Goal: Information Seeking & Learning: Learn about a topic

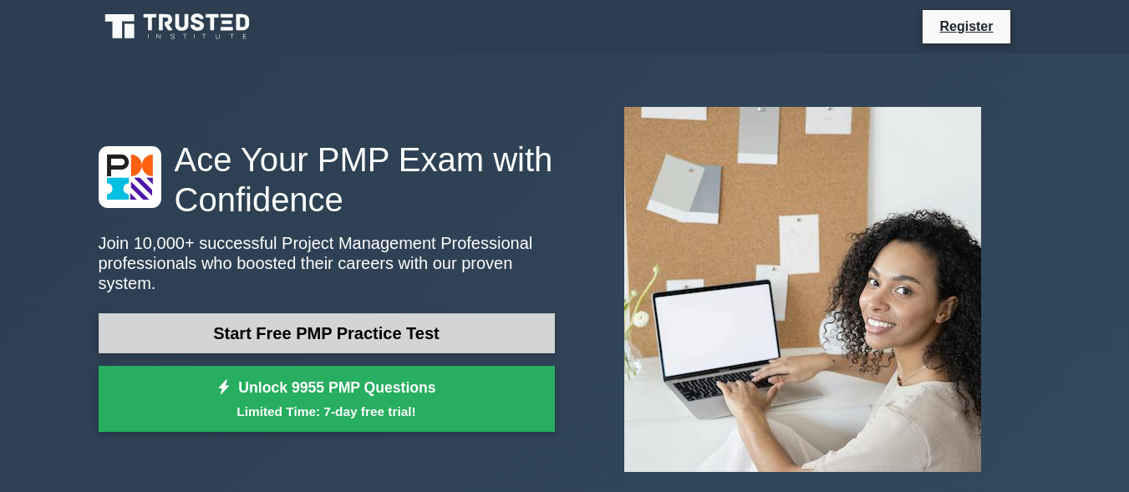
click at [321, 327] on link "Start Free PMP Practice Test" at bounding box center [327, 333] width 456 height 40
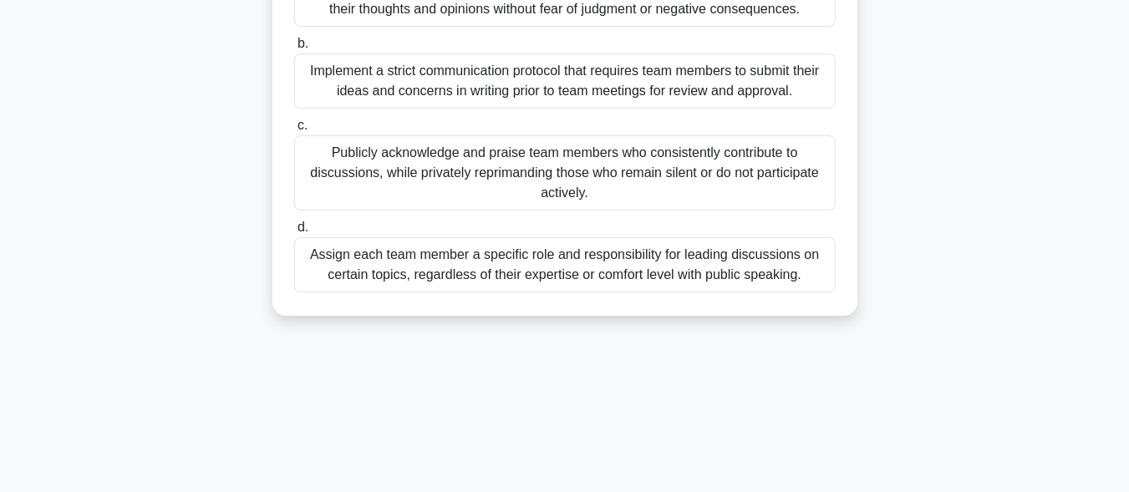
scroll to position [76, 0]
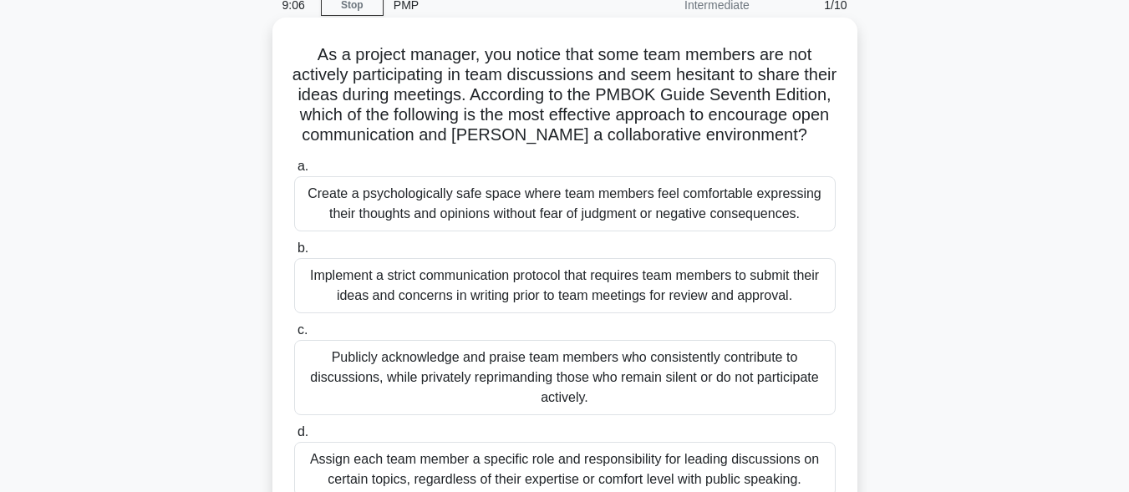
click at [430, 226] on div "Create a psychologically safe space where team members feel comfortable express…" at bounding box center [565, 203] width 542 height 55
click at [294, 172] on input "a. Create a psychologically safe space where team members feel comfortable expr…" at bounding box center [294, 166] width 0 height 11
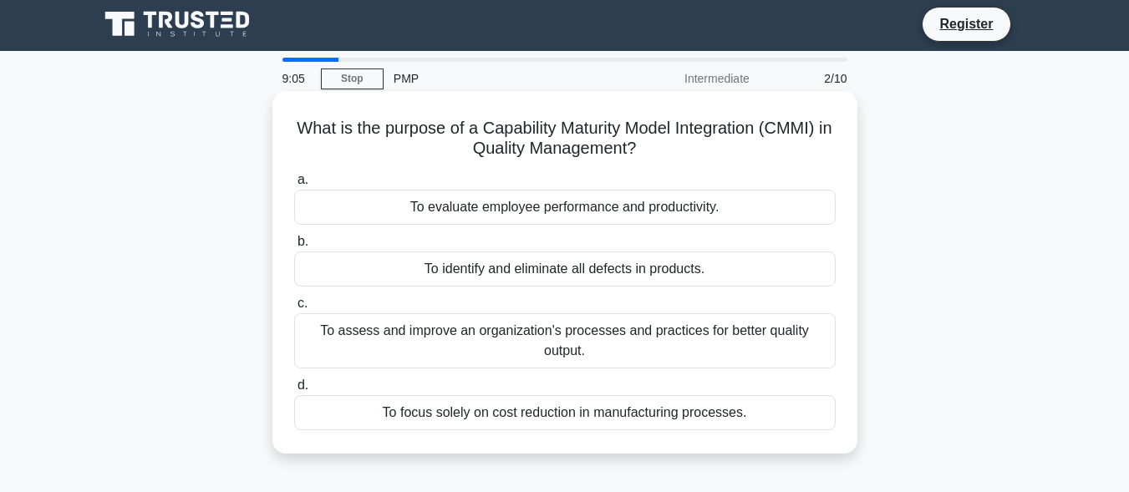
scroll to position [0, 0]
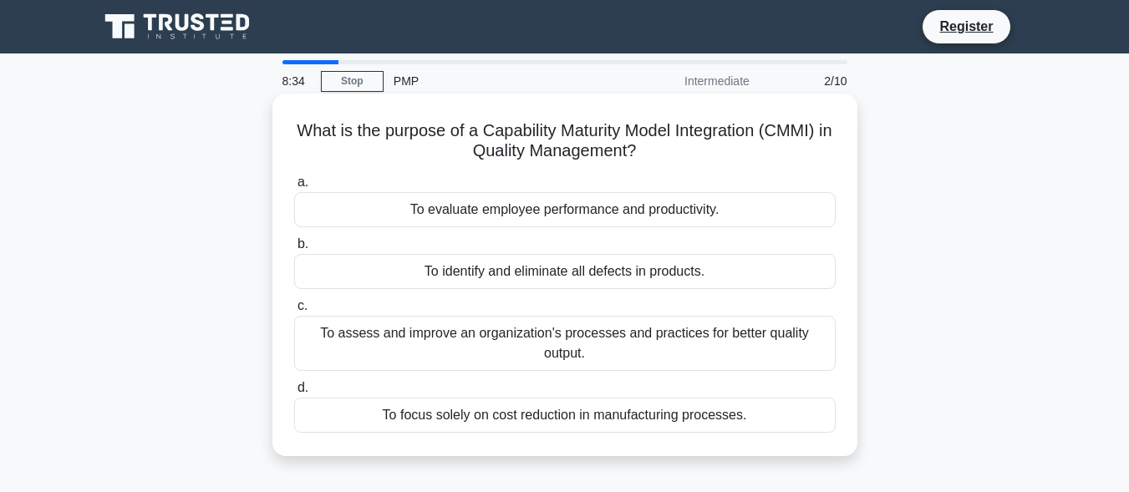
click at [534, 345] on div "To assess and improve an organization's processes and practices for better qual…" at bounding box center [565, 343] width 542 height 55
click at [294, 312] on input "c. To assess and improve an organization's processes and practices for better q…" at bounding box center [294, 306] width 0 height 11
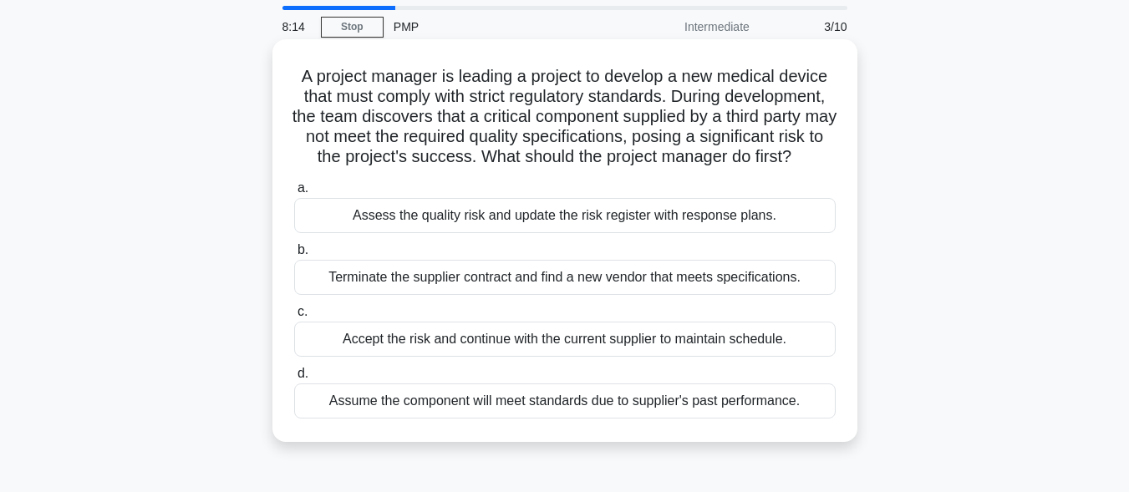
scroll to position [84, 0]
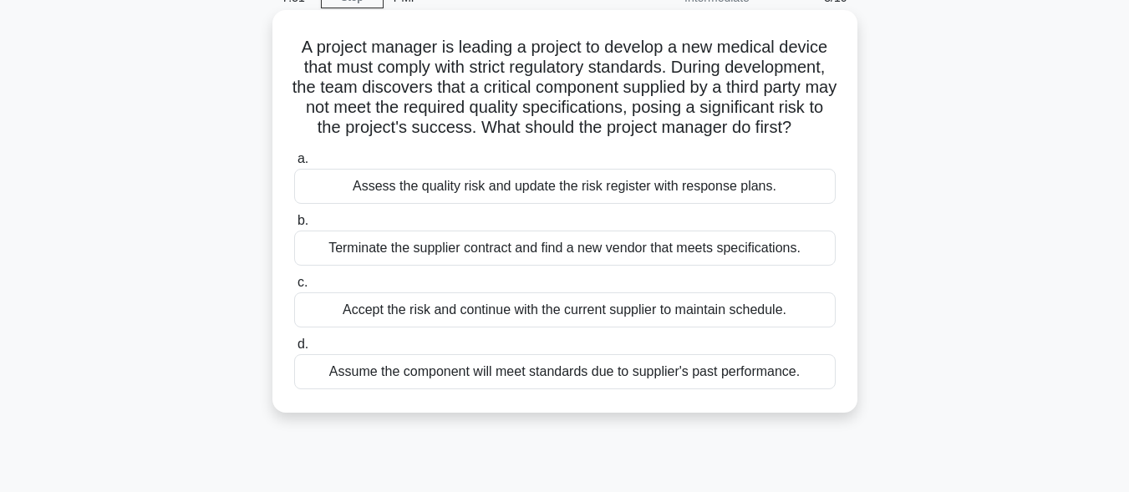
click at [518, 198] on div "Assess the quality risk and update the risk register with response plans." at bounding box center [565, 186] width 542 height 35
click at [294, 165] on input "a. Assess the quality risk and update the risk register with response plans." at bounding box center [294, 159] width 0 height 11
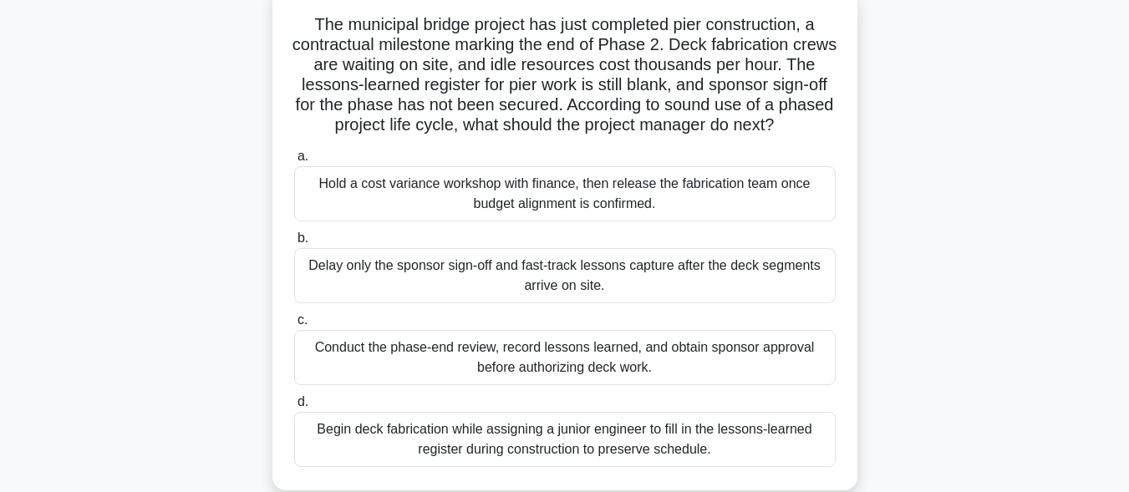
scroll to position [167, 0]
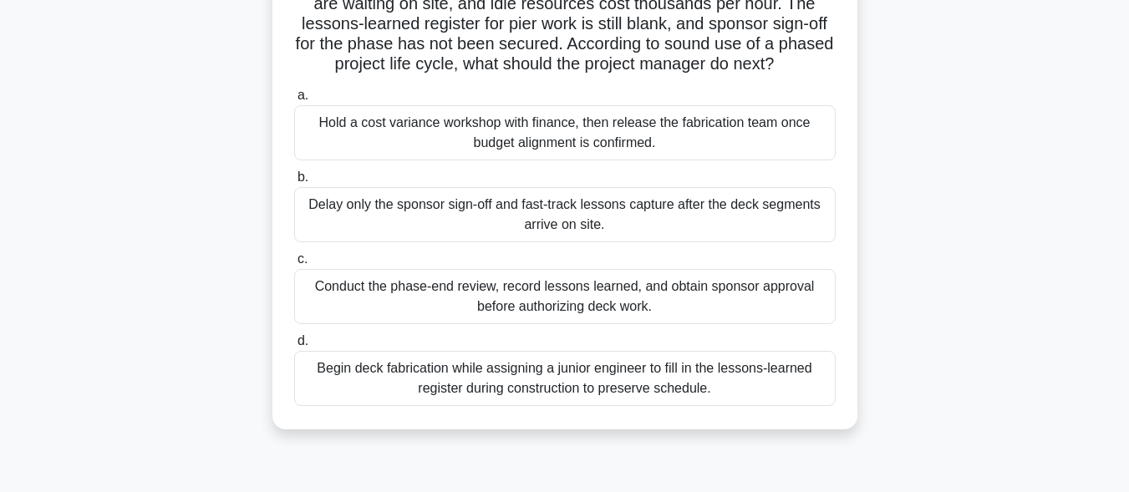
click at [429, 320] on div "Conduct the phase-end review, record lessons learned, and obtain sponsor approv…" at bounding box center [565, 296] width 542 height 55
click at [294, 265] on input "c. Conduct the phase-end review, record lessons learned, and obtain sponsor app…" at bounding box center [294, 259] width 0 height 11
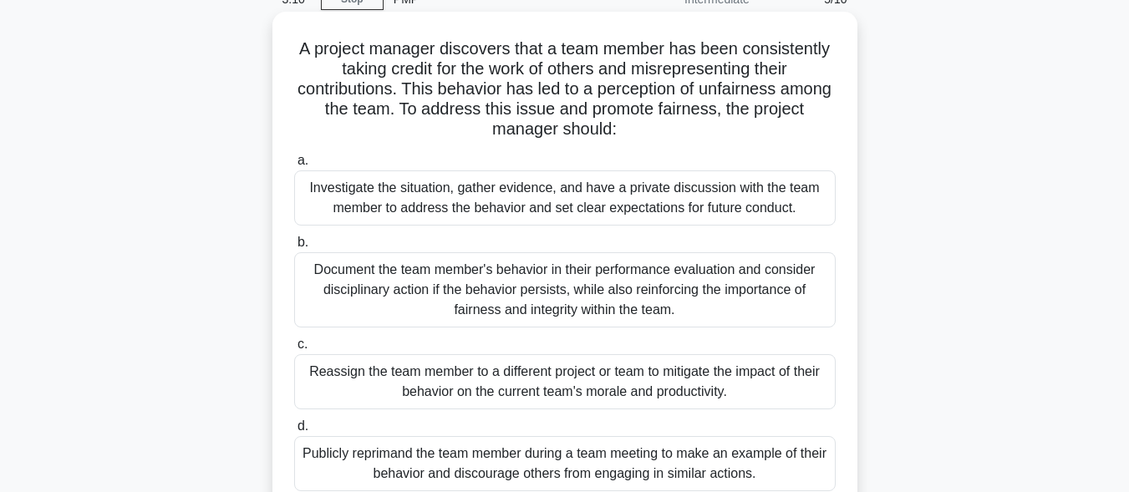
scroll to position [251, 0]
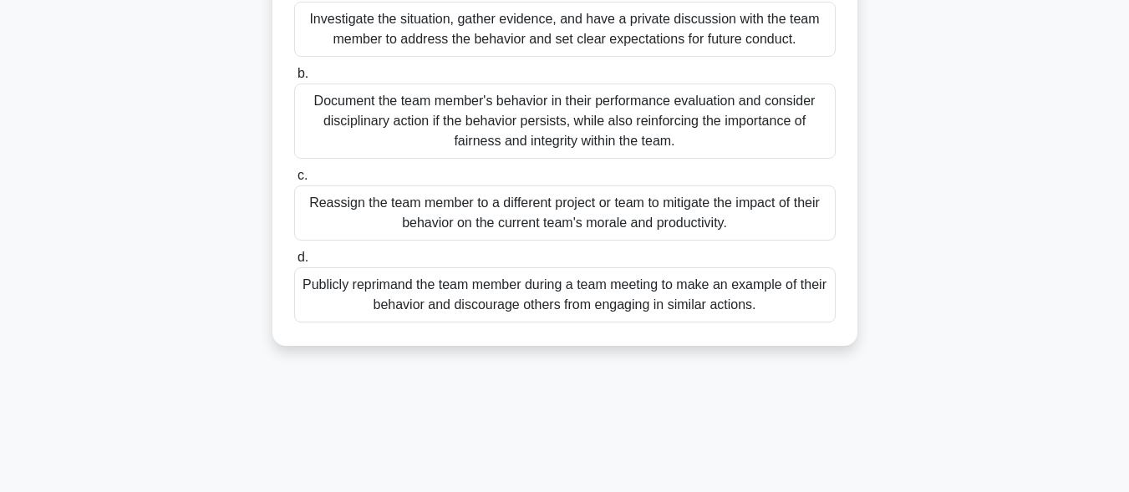
click at [368, 32] on div "Investigate the situation, gather evidence, and have a private discussion with …" at bounding box center [565, 29] width 542 height 55
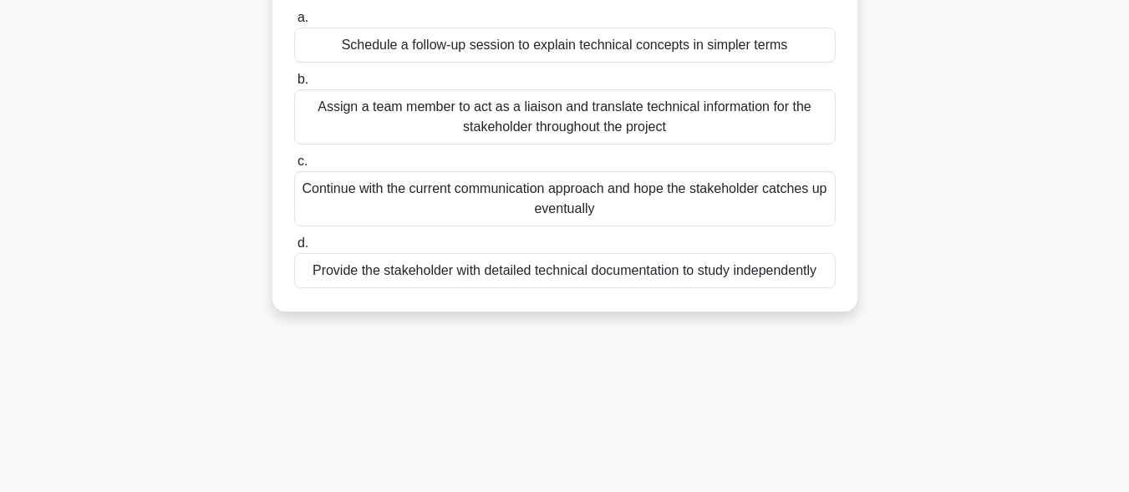
scroll to position [84, 0]
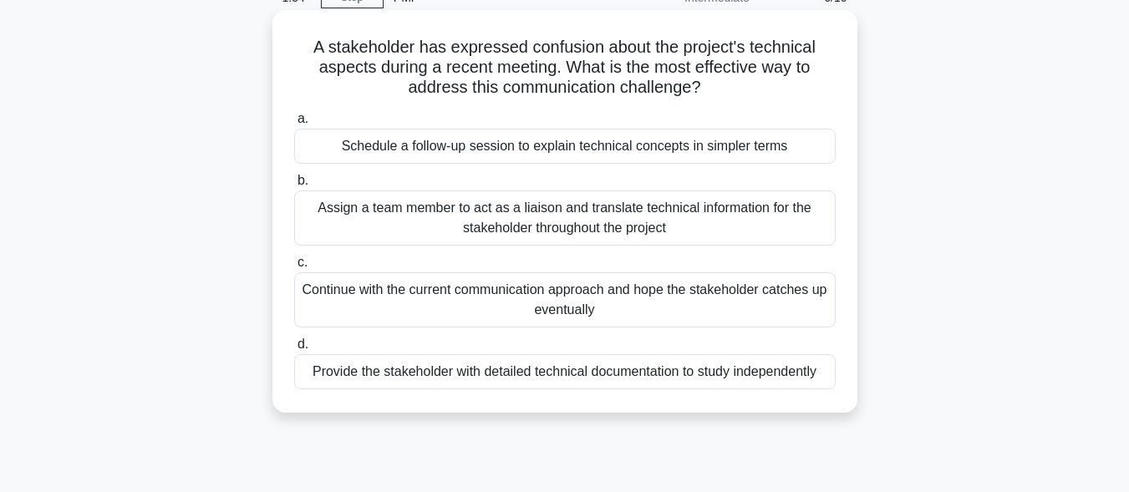
click at [430, 383] on div "Provide the stakeholder with detailed technical documentation to study independ…" at bounding box center [565, 371] width 542 height 35
click at [294, 350] on input "d. Provide the stakeholder with detailed technical documentation to study indep…" at bounding box center [294, 344] width 0 height 11
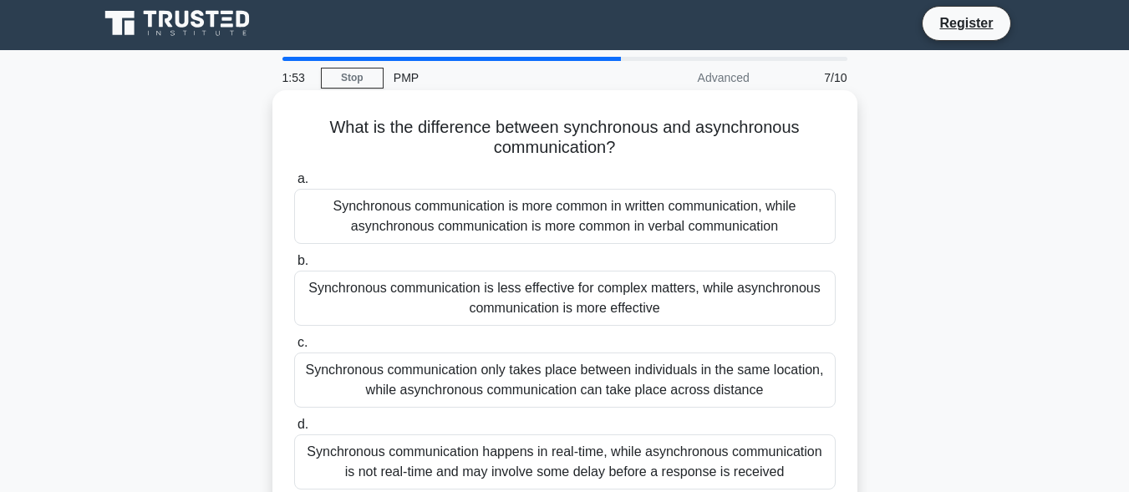
scroll to position [0, 0]
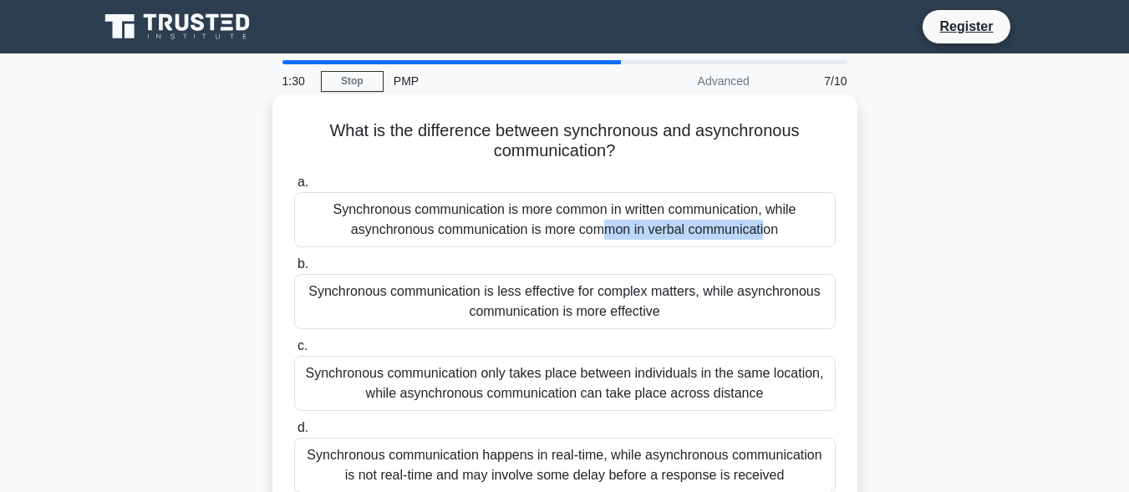
drag, startPoint x: 334, startPoint y: 210, endPoint x: 504, endPoint y: 216, distance: 169.8
click at [504, 216] on div "Synchronous communication is more common in written communication, while asynch…" at bounding box center [565, 219] width 542 height 55
copy div "Synchronous communication"
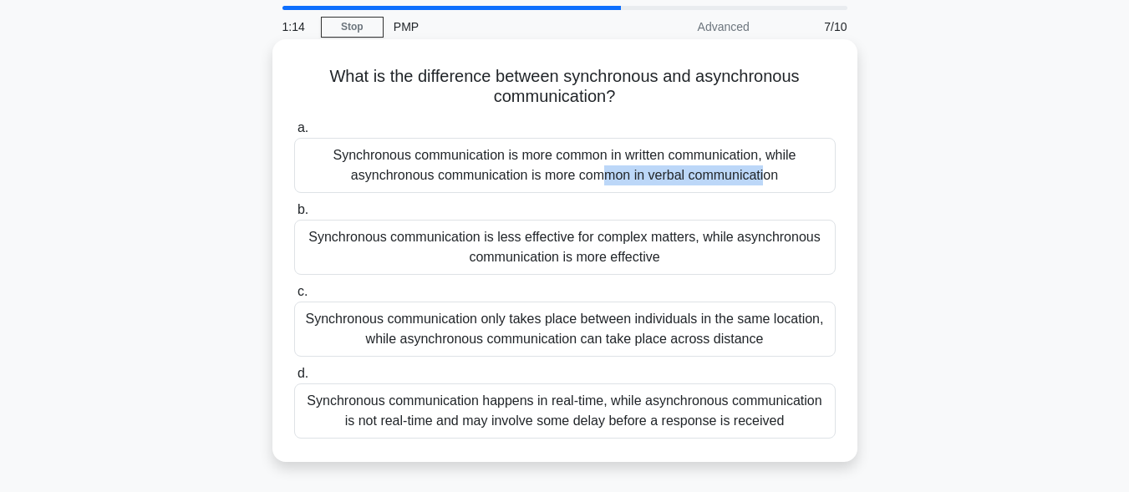
scroll to position [84, 0]
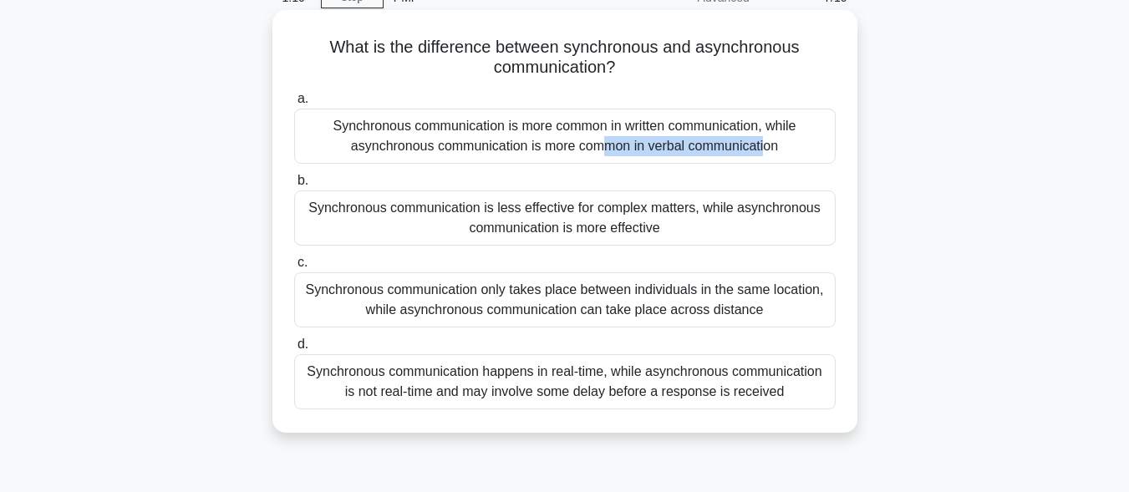
click at [326, 378] on div "Synchronous communication happens in real-time, while asynchronous communicatio…" at bounding box center [565, 381] width 542 height 55
click at [294, 350] on input "d. Synchronous communication happens in real-time, while asynchronous communica…" at bounding box center [294, 344] width 0 height 11
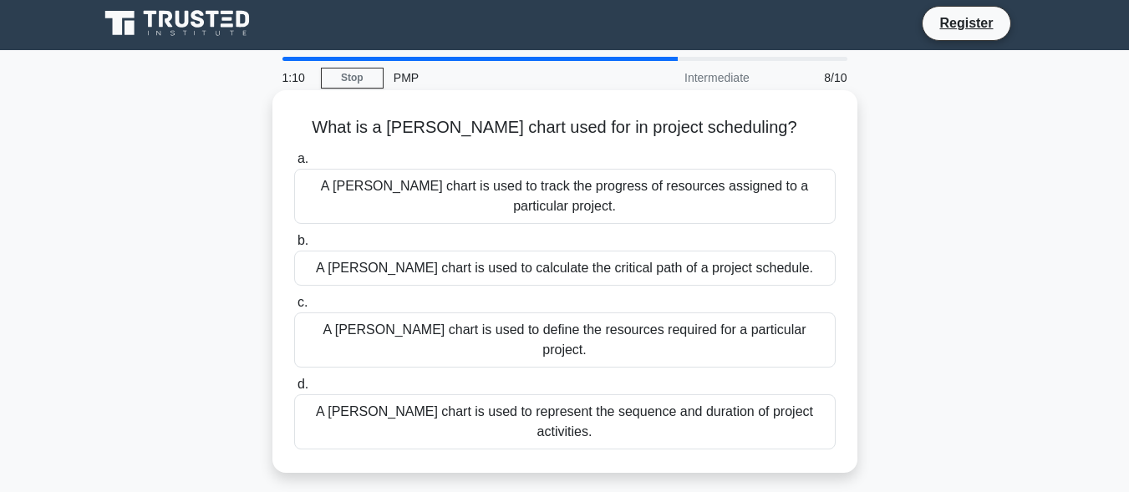
scroll to position [0, 0]
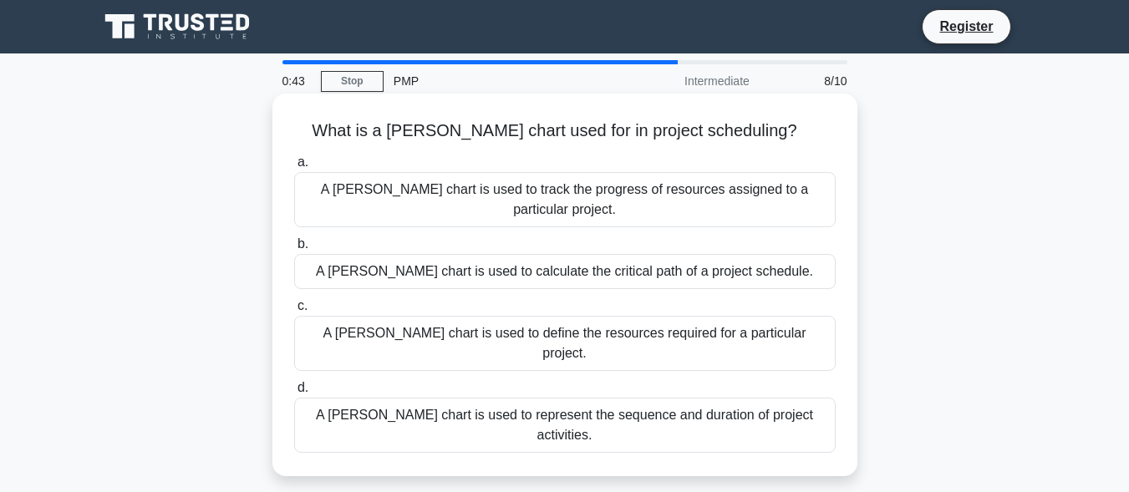
click at [547, 398] on div "A Gantt chart is used to represent the sequence and duration of project activit…" at bounding box center [565, 425] width 542 height 55
click at [294, 383] on input "d. A Gantt chart is used to represent the sequence and duration of project acti…" at bounding box center [294, 388] width 0 height 11
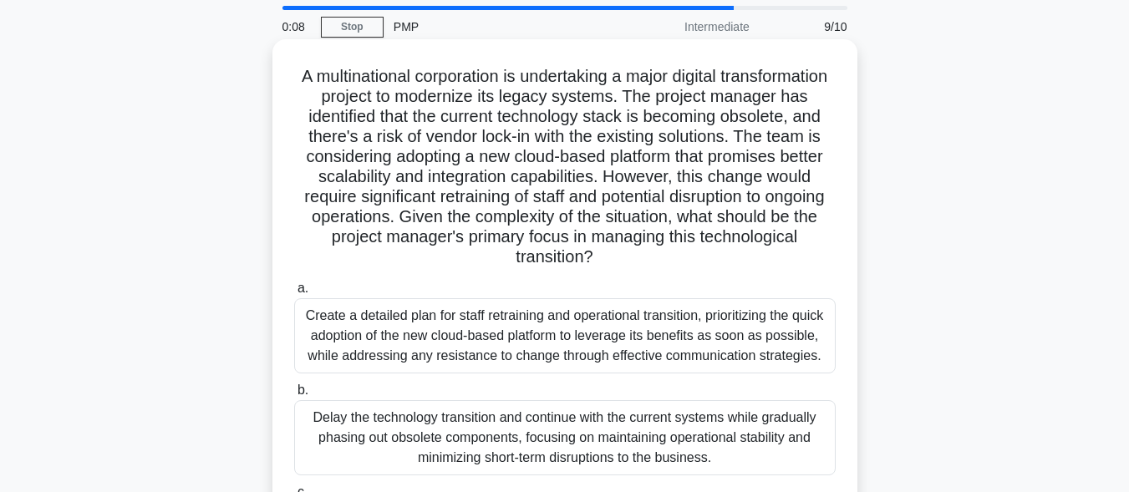
scroll to position [84, 0]
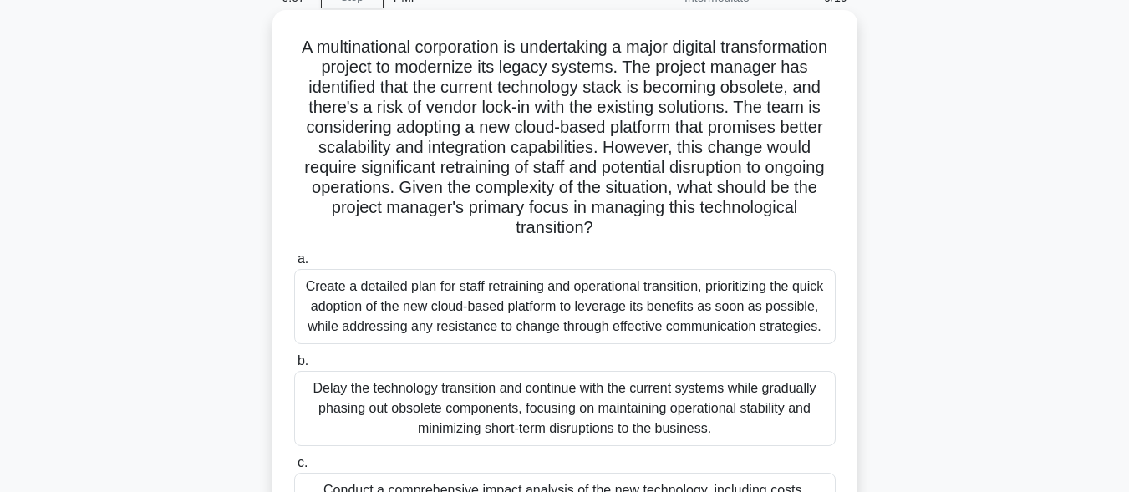
click at [536, 323] on div "Create a detailed plan for staff retraining and operational transition, priorit…" at bounding box center [565, 306] width 542 height 75
click at [294, 265] on input "a. Create a detailed plan for staff retraining and operational transition, prio…" at bounding box center [294, 259] width 0 height 11
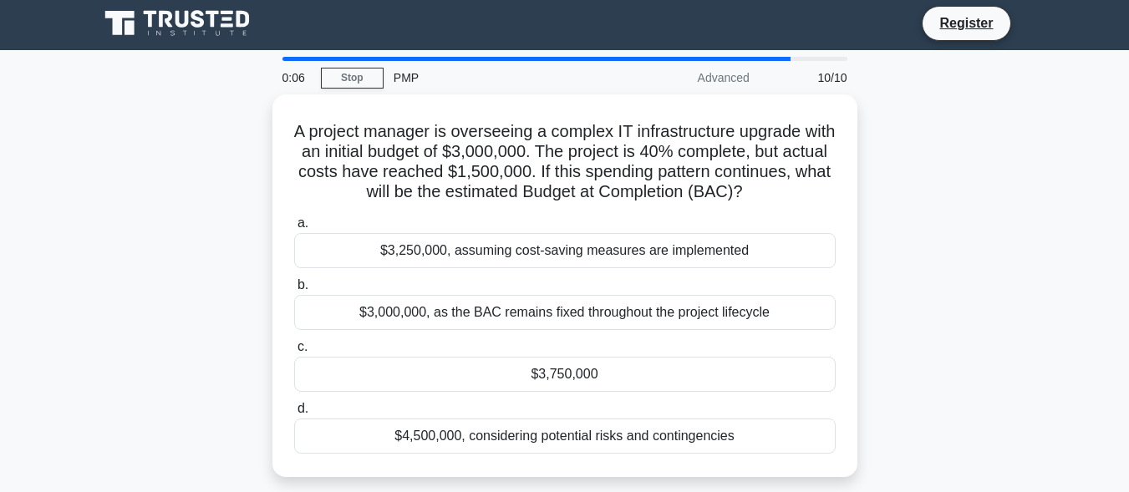
scroll to position [0, 0]
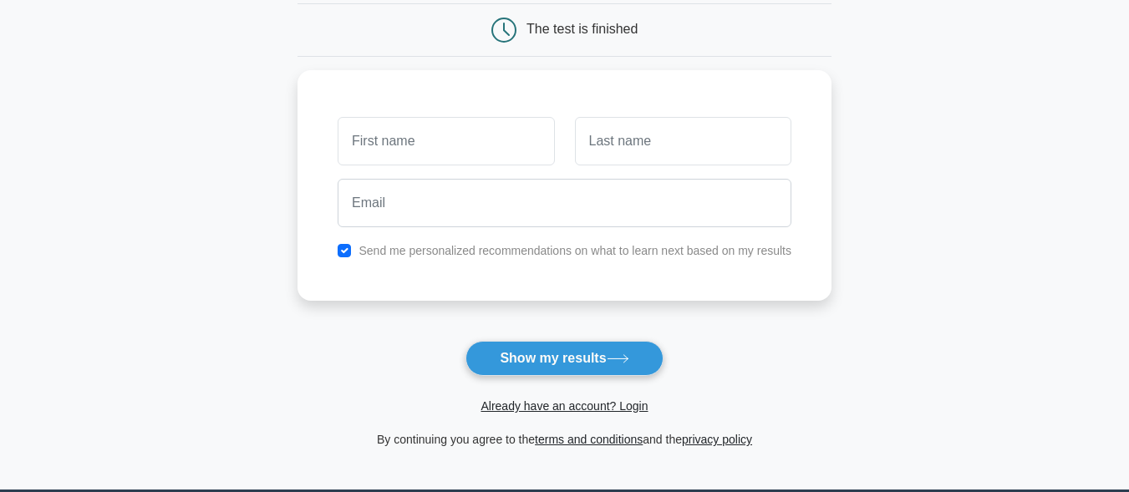
scroll to position [334, 0]
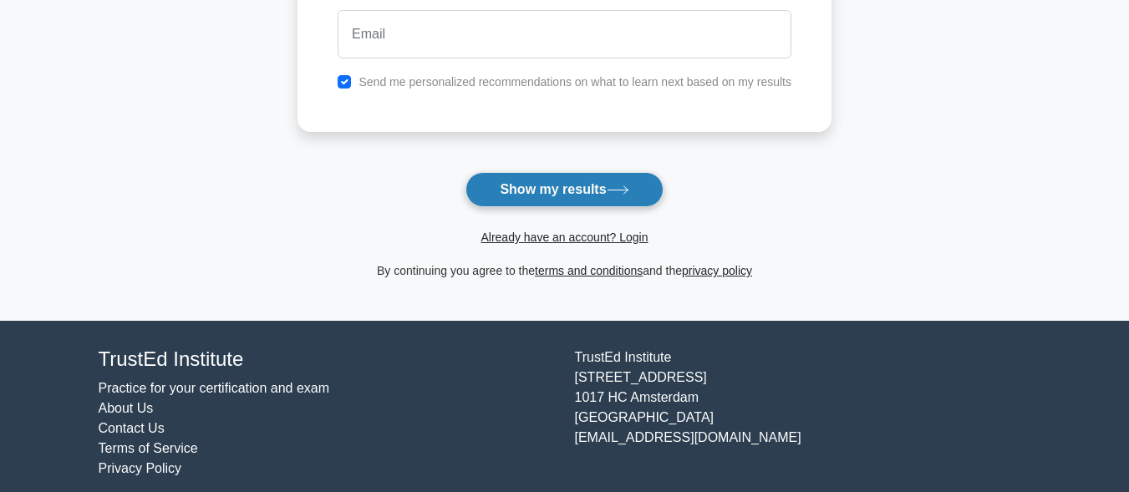
click at [625, 178] on button "Show my results" at bounding box center [564, 189] width 197 height 35
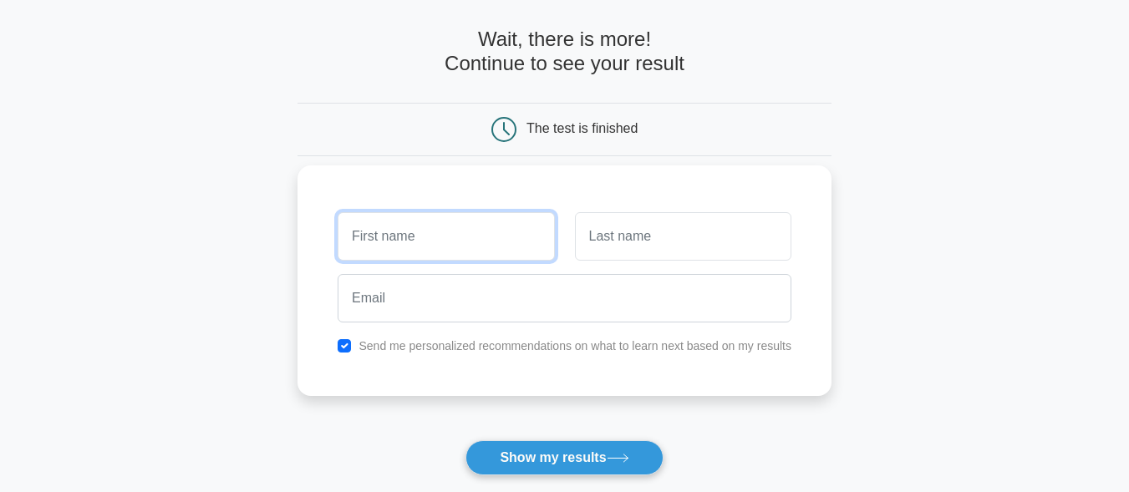
scroll to position [61, 0]
